Goal: Find contact information: Find contact information

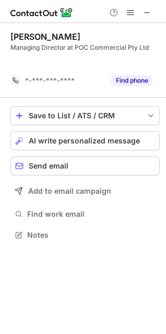
scroll to position [211, 166]
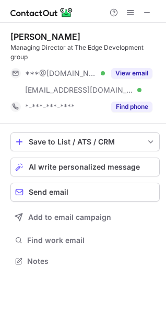
scroll to position [254, 166]
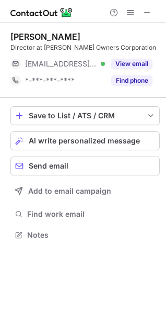
scroll to position [227, 166]
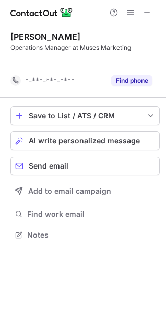
scroll to position [211, 166]
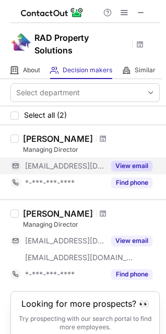
click at [119, 165] on button "View email" at bounding box center [131, 166] width 41 height 10
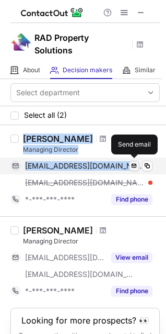
copy div "Mahmood Yazdanbakhsh Managing Director yazdan@radpropertysolutions.co.uk Verifi…"
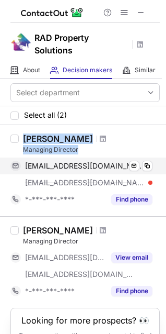
copy div "Mahmood Yazdanbakhsh Managing Director"
drag, startPoint x: 24, startPoint y: 137, endPoint x: 156, endPoint y: 168, distance: 136.0
click at [156, 168] on div "Mahmood Yazdanbakhsh Managing Director yazdan@radpropertysolutions.co.uk Verifi…" at bounding box center [89, 170] width 141 height 74
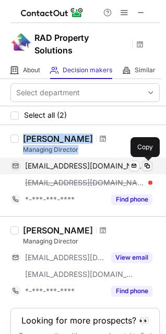
click at [150, 164] on span at bounding box center [147, 166] width 8 height 8
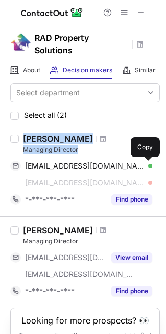
click at [31, 139] on div "Mahmood Yazdanbakhsh" at bounding box center [58, 138] width 70 height 10
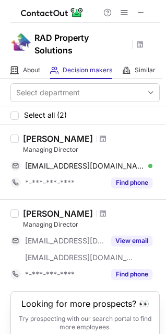
copy div "Mahmood Yazdanbakhsh"
drag, startPoint x: 26, startPoint y: 140, endPoint x: 125, endPoint y: 140, distance: 98.8
click at [93, 140] on div "Mahmood Yazdanbakhsh" at bounding box center [58, 138] width 70 height 10
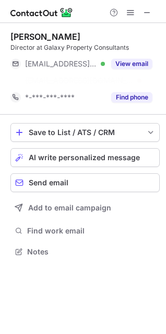
scroll to position [227, 166]
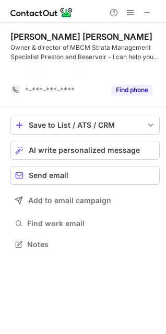
scroll to position [220, 166]
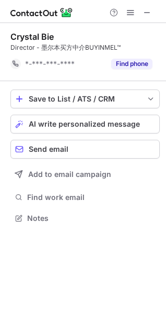
scroll to position [211, 166]
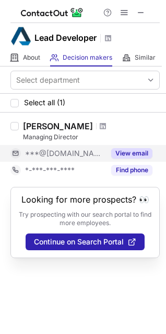
click at [116, 150] on button "View email" at bounding box center [131, 153] width 41 height 10
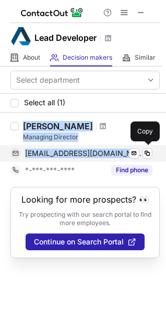
copy div "Engr Shawkat Ali Managing Director msa201@gmail.com"
drag, startPoint x: 24, startPoint y: 124, endPoint x: 97, endPoint y: 156, distance: 80.3
click at [97, 156] on div "Engr Shawkat Ali Managing Director msa201@gmail.com Verified Send email Copy *-…" at bounding box center [89, 150] width 141 height 58
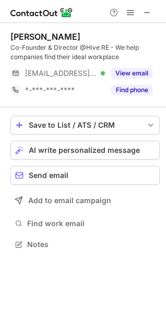
scroll to position [237, 166]
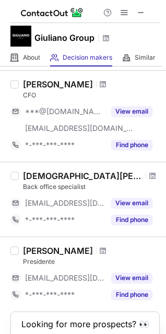
scroll to position [157, 0]
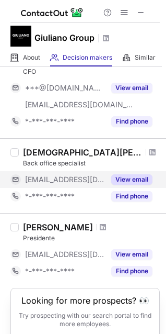
click at [87, 172] on div "***@giulianogroup.tv" at bounding box center [57, 179] width 95 height 17
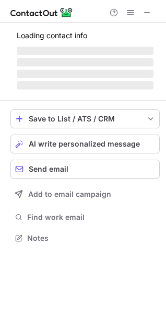
scroll to position [244, 166]
